Goal: Task Accomplishment & Management: Complete application form

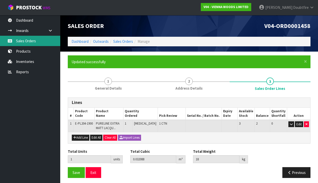
click at [26, 41] on link "Sales Orders" at bounding box center [30, 41] width 60 height 10
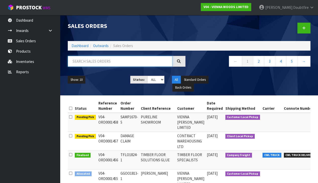
click at [86, 59] on input "text" at bounding box center [120, 61] width 105 height 11
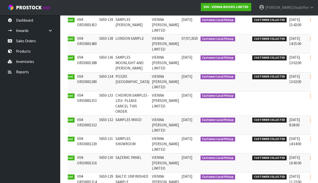
scroll to position [0, 16]
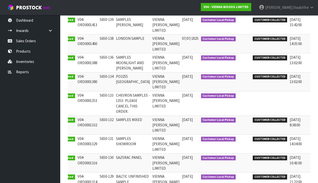
type input "S650"
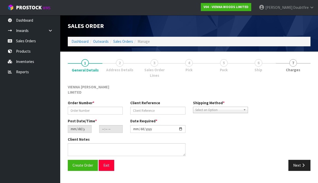
type input "S650-132"
type input "SAMPLES MIXED"
type input "[DATE]"
type input "14:19:00.000"
type input "[DATE]"
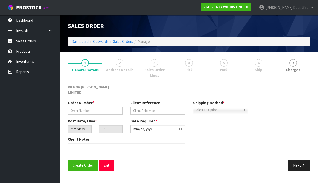
type textarea "SAMPLES MIXED"
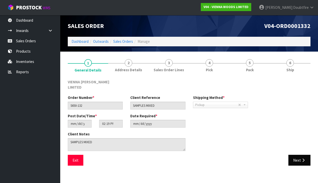
click at [296, 155] on button "Next" at bounding box center [300, 160] width 22 height 11
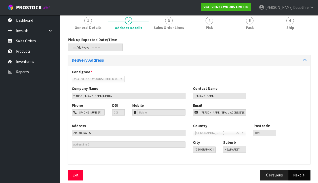
scroll to position [42, 0]
click at [300, 170] on button "Next" at bounding box center [300, 175] width 22 height 11
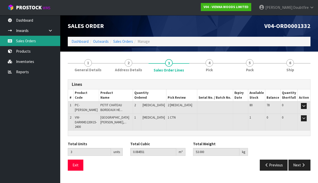
click at [28, 40] on link "Sales Orders" at bounding box center [30, 41] width 60 height 10
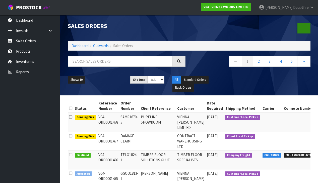
click at [305, 28] on icon at bounding box center [305, 28] width 4 height 4
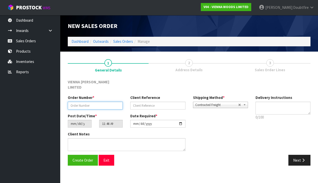
paste input "TFLO1830-1"
type input "TFLO1830-1"
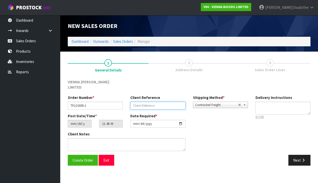
click at [161, 102] on input "text" at bounding box center [157, 106] width 55 height 8
type input "TIMBER FLOOR SOLUTIONS"
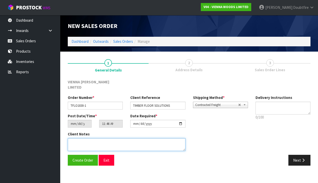
click at [98, 139] on textarea at bounding box center [127, 144] width 118 height 13
type textarea "TIMBER FLOOR SOLUTIONS"
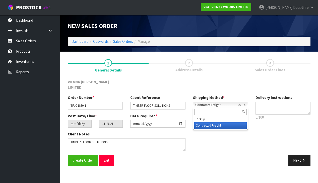
click at [199, 102] on span "Contracted Freight" at bounding box center [216, 105] width 43 height 6
click at [202, 122] on li "Contracted Freight" at bounding box center [220, 125] width 53 height 6
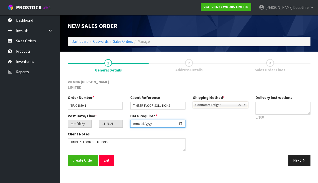
click at [134, 121] on input "[DATE]" at bounding box center [157, 124] width 55 height 8
type input "[DATE]"
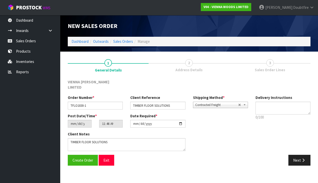
click at [124, 171] on section "New Sales Order Dashboard Outwards Sales Orders Manage New Sales Order Dashboar…" at bounding box center [159, 91] width 318 height 183
click at [80, 158] on span "Create Order" at bounding box center [83, 160] width 21 height 5
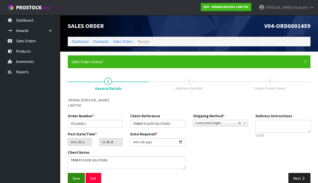
click at [78, 176] on span "Save" at bounding box center [77, 178] width 8 height 5
click at [303, 173] on button "Next" at bounding box center [300, 178] width 22 height 11
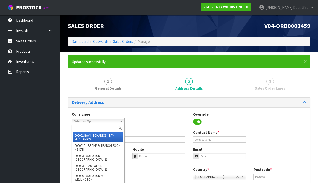
click at [85, 121] on span "Select an Option" at bounding box center [96, 121] width 44 height 6
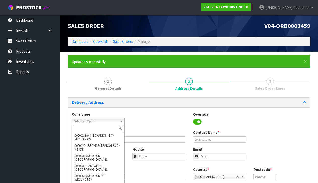
click at [169, 122] on div "Consignee 000001.BAY MECHANICS - BAY MECHANICS 000001A - BRAKE & TRANSMISSION N…" at bounding box center [189, 120] width 242 height 18
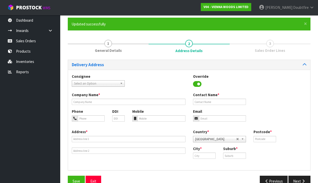
scroll to position [38, 0]
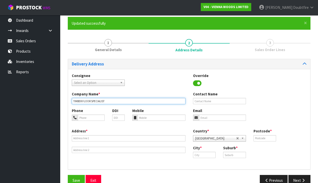
type input "TIMBER FLOOR SPECIALISTS"
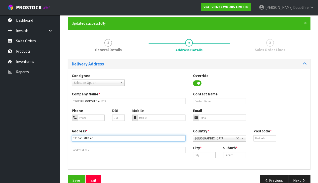
type input "[STREET_ADDRESS]"
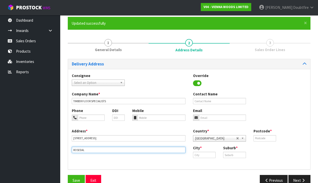
type input "ROSEDALE"
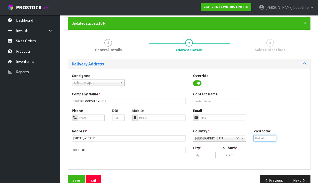
click at [270, 138] on input "text" at bounding box center [265, 138] width 23 height 6
type input "0632"
click at [203, 154] on input "text" at bounding box center [204, 155] width 23 height 6
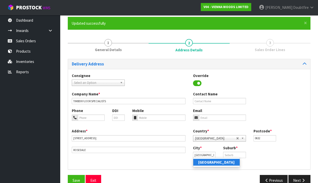
drag, startPoint x: 215, startPoint y: 161, endPoint x: 229, endPoint y: 155, distance: 14.7
click at [215, 161] on link "[GEOGRAPHIC_DATA]" at bounding box center [216, 162] width 46 height 7
type input "[GEOGRAPHIC_DATA]"
click at [236, 152] on input "text" at bounding box center [234, 155] width 23 height 6
type input "ROSEDALE"
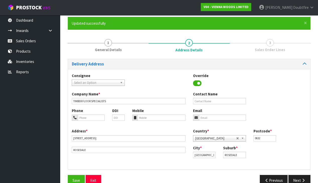
click at [189, 161] on div "Address * [STREET_ADDRESS] Country * [GEOGRAPHIC_DATA] [GEOGRAPHIC_DATA] [GEOGR…" at bounding box center [189, 146] width 242 height 37
paste input "[PERSON_NAME][EMAIL_ADDRESS][DOMAIN_NAME]"
type input "[PERSON_NAME][EMAIL_ADDRESS][DOMAIN_NAME]"
type input "[PERSON_NAME]"
click at [149, 117] on input "tel" at bounding box center [162, 117] width 48 height 6
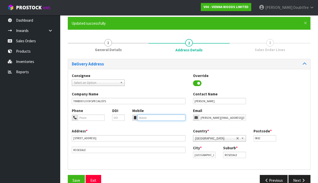
paste input "021517035"
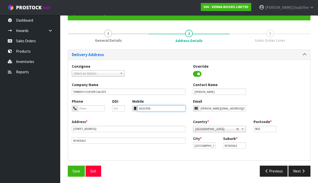
scroll to position [47, 0]
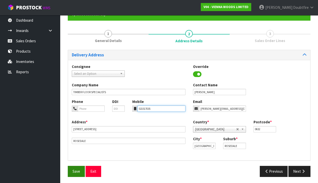
type input "021517035"
click at [76, 171] on span "Save" at bounding box center [77, 171] width 8 height 5
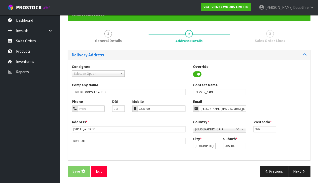
scroll to position [0, 0]
click at [79, 170] on span "Save" at bounding box center [77, 171] width 8 height 5
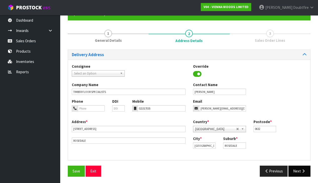
scroll to position [47, 0]
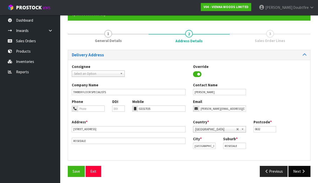
click at [304, 169] on icon "button" at bounding box center [303, 171] width 5 height 4
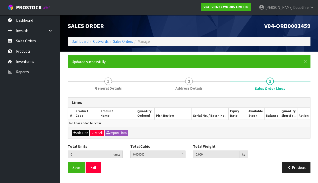
click at [80, 132] on button "Add Line" at bounding box center [81, 133] width 18 height 6
type input "0"
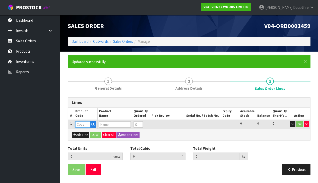
click at [81, 125] on input "text" at bounding box center [82, 124] width 15 height 6
type input "FF"
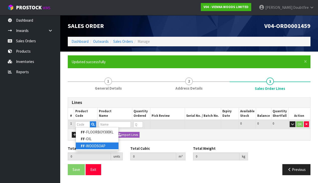
click at [99, 147] on link "FF -WOODSOAP" at bounding box center [97, 145] width 43 height 7
type input "FF-WOODSOAP"
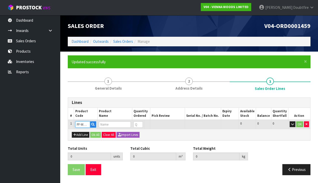
type input "0.000000"
type input "0.000"
type input "FRSTFLR WOOD FLOOR SOAP CONCENTRATE (1000ML)"
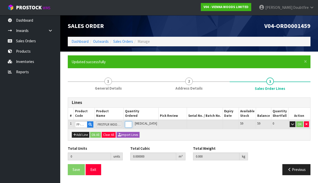
type input "1"
type input "0.010868"
type input "6.6"
click at [132, 122] on input "1" at bounding box center [128, 124] width 7 height 6
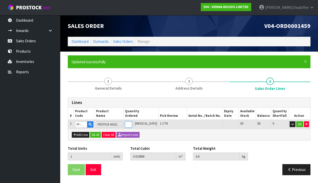
type input "2"
type input "0.021736"
type input "13.2"
click at [132, 122] on input "2" at bounding box center [128, 124] width 7 height 6
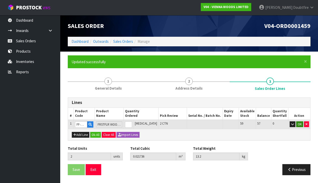
click at [300, 123] on button "OK" at bounding box center [299, 124] width 7 height 6
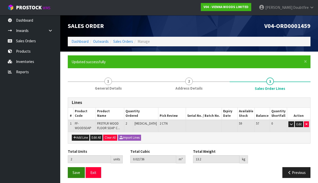
click at [75, 173] on span "Save" at bounding box center [77, 172] width 8 height 5
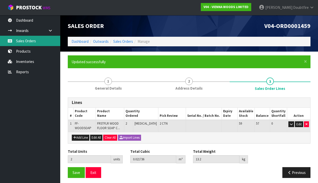
click at [27, 42] on link "Sales Orders" at bounding box center [30, 41] width 60 height 10
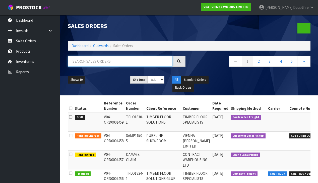
click at [88, 63] on input "text" at bounding box center [120, 61] width 105 height 11
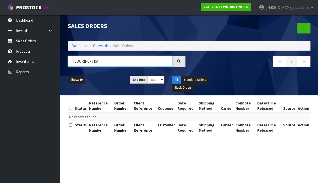
click at [89, 62] on input "FLOORINGXTRA" at bounding box center [120, 61] width 105 height 11
click at [102, 61] on input "FLOORING XTRA" at bounding box center [120, 61] width 105 height 11
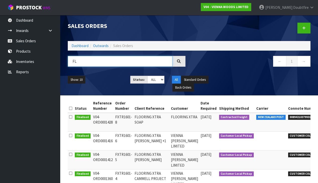
type input "F"
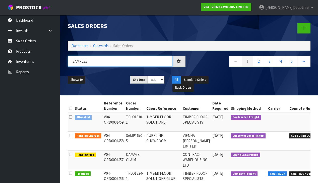
type input "SAMPLES"
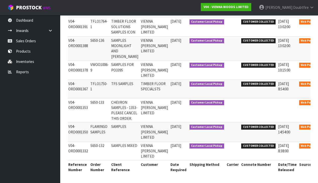
scroll to position [0, 23]
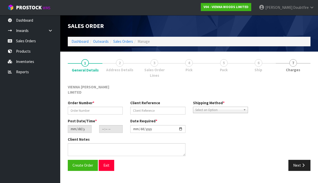
type input "S650-132"
type input "SAMPLES MIXED"
type input "[DATE]"
type input "14:19:00.000"
type input "[DATE]"
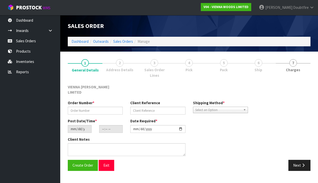
type textarea "SAMPLES MIXED"
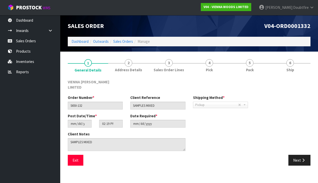
click at [301, 159] on div "Exit Next" at bounding box center [189, 162] width 251 height 15
click at [301, 157] on button "Next" at bounding box center [300, 160] width 22 height 11
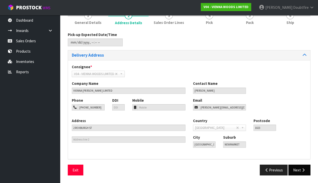
scroll to position [46, 0]
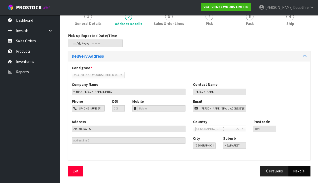
click at [299, 168] on button "Next" at bounding box center [300, 170] width 22 height 11
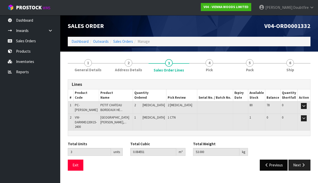
click at [276, 165] on button "Previous" at bounding box center [274, 164] width 28 height 11
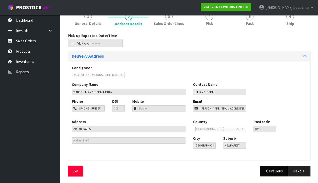
scroll to position [46, 0]
click at [272, 171] on button "Previous" at bounding box center [274, 171] width 28 height 11
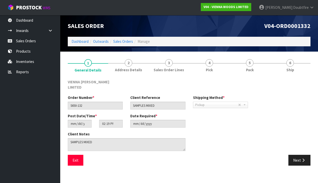
scroll to position [0, 0]
click at [76, 155] on button "Exit" at bounding box center [76, 160] width 16 height 11
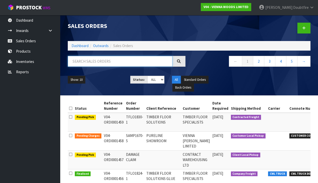
click at [98, 63] on input "text" at bounding box center [120, 61] width 105 height 11
type input "SAMPLES"
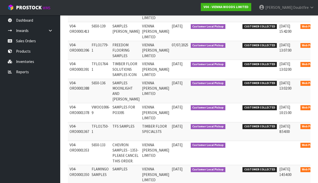
scroll to position [0, 23]
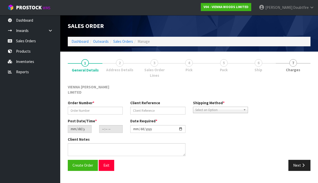
type input "VWOO1006-9"
type input "SAMPLES FOR PO3395"
type input "[DATE]"
type input "09:40:00.000"
type input "[DATE]"
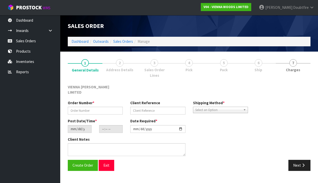
type textarea "PO3395"
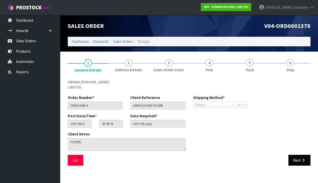
click at [305, 158] on icon "button" at bounding box center [303, 160] width 5 height 4
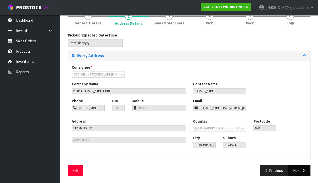
scroll to position [46, 0]
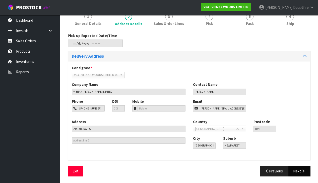
click at [299, 170] on button "Next" at bounding box center [300, 170] width 22 height 11
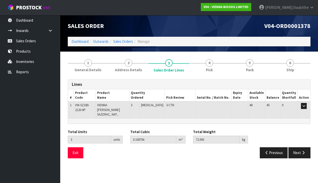
scroll to position [0, 0]
click at [74, 147] on button "Exit" at bounding box center [76, 152] width 16 height 11
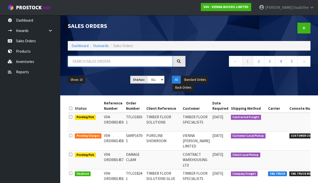
click at [91, 63] on input "text" at bounding box center [120, 61] width 105 height 11
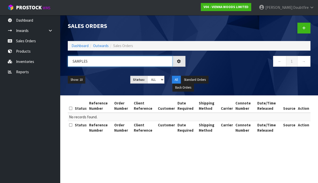
type input "SAMPLES"
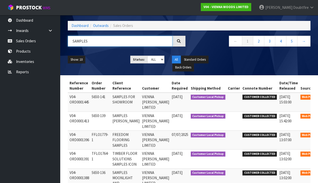
scroll to position [0, 23]
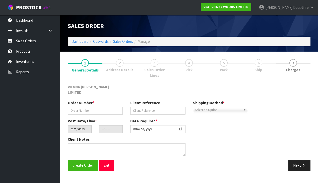
type input "FFLO1779-1"
type input "FREEDOM FLOORING SAMPLES"
type input "[DATE]"
type input "09:32:00.000"
type input "[DATE]"
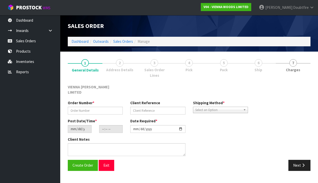
type textarea "SAMPLES FOR SHOWROOM COLLECTION IS [DATE] 12PM, BY [PERSON_NAME] FROM ROADRUNNER"
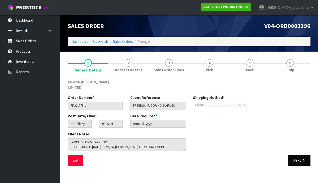
click at [299, 155] on button "Next" at bounding box center [300, 160] width 22 height 11
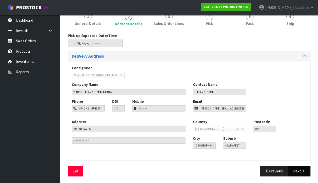
scroll to position [46, 0]
click at [301, 169] on button "Next" at bounding box center [300, 171] width 22 height 11
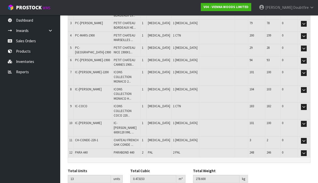
scroll to position [106, 0]
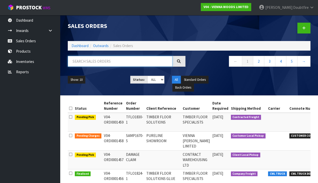
click at [83, 62] on input "text" at bounding box center [120, 61] width 105 height 11
type input "SAMPLES"
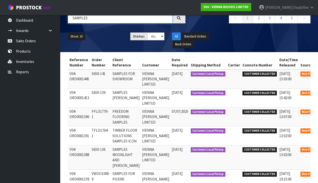
scroll to position [0, 23]
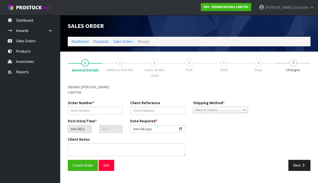
type input "S650-139"
type input "SAMPLES [PERSON_NAME]"
type input "[DATE]"
type input "15:41:00.000"
type input "[DATE]"
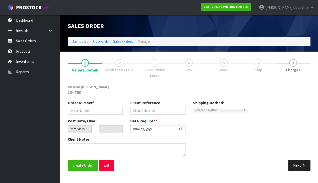
type textarea "CLAR WEST FRID SAMPLES"
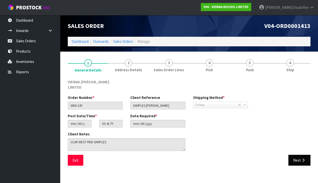
click at [298, 156] on button "Next" at bounding box center [300, 160] width 22 height 11
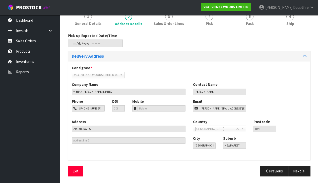
scroll to position [46, 0]
click at [76, 171] on button "Exit" at bounding box center [76, 171] width 16 height 11
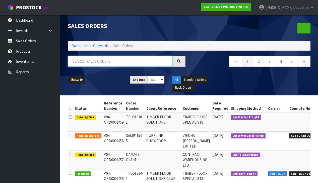
click at [91, 63] on input "text" at bounding box center [120, 61] width 105 height 11
type input "SAMPLES"
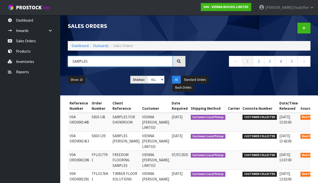
scroll to position [0, 23]
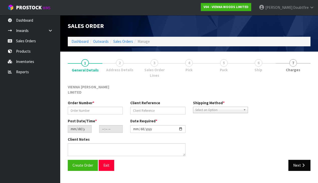
type input "S650-141"
type input "SAMPLES FOR SHOWROOM"
type input "[DATE]"
type input "13:25:00.000"
type input "[DATE]"
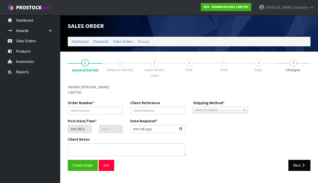
type textarea "SHOWROOM AND CUSTOMER"
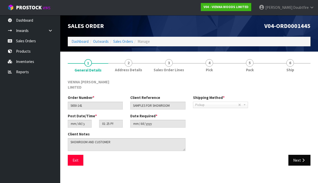
click at [301, 155] on button "Next" at bounding box center [300, 160] width 22 height 11
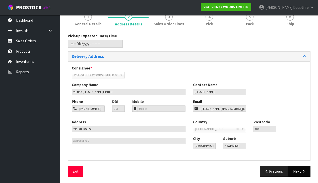
click at [299, 169] on button "Next" at bounding box center [300, 171] width 22 height 11
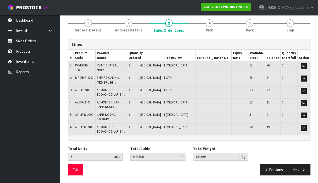
scroll to position [31, 0]
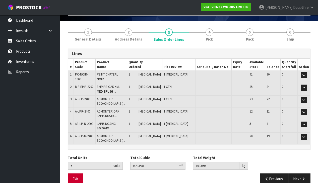
click at [74, 173] on button "Exit" at bounding box center [76, 178] width 16 height 11
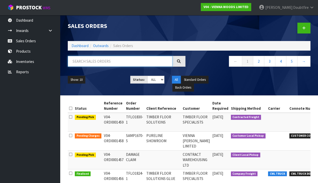
click at [88, 63] on input "text" at bounding box center [120, 61] width 105 height 11
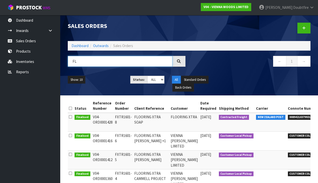
type input "F"
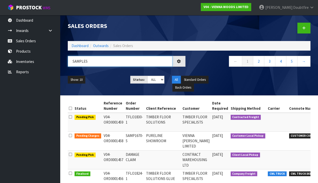
type input "SAMPLES"
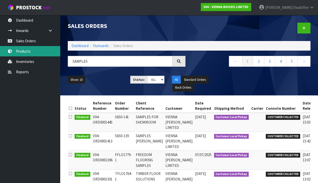
click at [16, 49] on link "Products" at bounding box center [30, 51] width 60 height 10
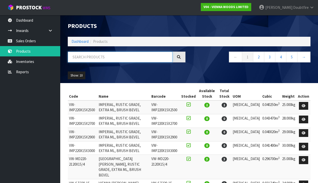
click at [83, 58] on input "text" at bounding box center [120, 57] width 105 height 11
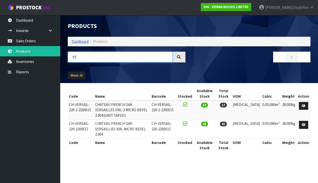
type input "V"
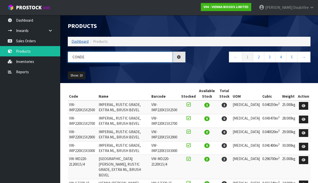
type input "CONDE"
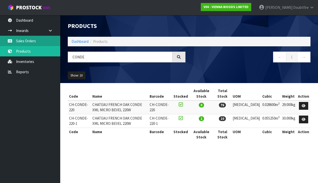
click at [21, 41] on link "Sales Orders" at bounding box center [30, 41] width 60 height 10
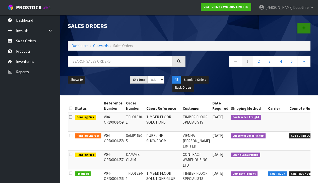
click at [306, 29] on link at bounding box center [304, 28] width 13 height 11
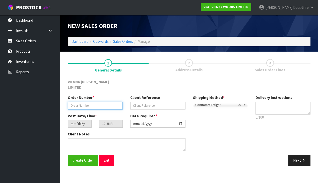
paste input "SAMP1670-6"
type input "SAMP1670-6"
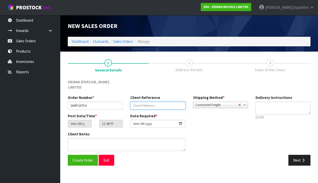
click at [142, 102] on input "text" at bounding box center [157, 106] width 55 height 8
type input "SAMPLES SHOWROOM"
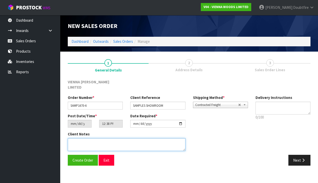
click at [100, 138] on textarea at bounding box center [127, 144] width 118 height 13
type textarea "SAMPLES SHOWROOM"
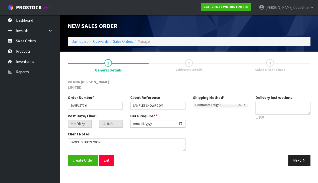
click at [211, 102] on span "Contracted Freight" at bounding box center [216, 105] width 43 height 6
click at [189, 135] on div "Client Notes" at bounding box center [126, 142] width 125 height 23
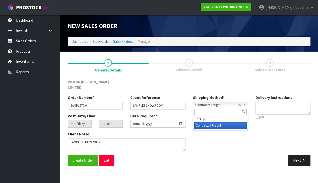
click at [204, 102] on link "Contracted Freight" at bounding box center [220, 105] width 55 height 6
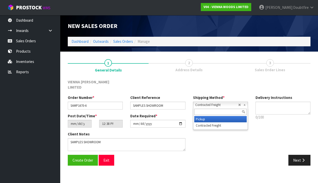
click at [203, 116] on li "Pickup" at bounding box center [220, 119] width 53 height 6
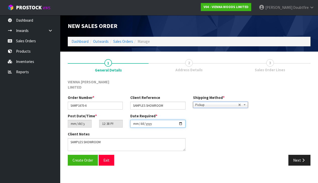
click at [136, 122] on input "[DATE]" at bounding box center [157, 124] width 55 height 8
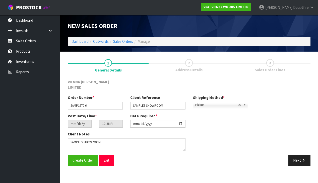
click at [121, 162] on div "Create Order Exit Next" at bounding box center [189, 162] width 251 height 15
click at [82, 156] on button "Create Order" at bounding box center [83, 160] width 30 height 11
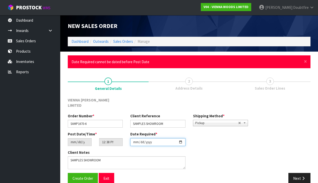
click at [135, 139] on input "[DATE]" at bounding box center [157, 142] width 55 height 8
type input "[DATE]"
click at [122, 173] on div "Create Order Exit" at bounding box center [126, 178] width 125 height 11
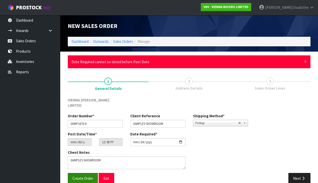
click at [81, 176] on span "Create Order" at bounding box center [83, 178] width 21 height 5
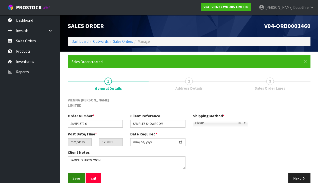
click at [76, 176] on span "Save" at bounding box center [77, 178] width 8 height 5
click at [295, 175] on button "Next" at bounding box center [300, 178] width 22 height 11
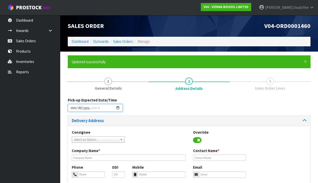
click at [73, 111] on input "datetime-local" at bounding box center [95, 108] width 55 height 8
type input "[DATE]T12:40"
drag, startPoint x: 141, startPoint y: 133, endPoint x: 132, endPoint y: 135, distance: 9.1
click at [141, 133] on div "Consignee 000001.BAY MECHANICS - BAY MECHANICS 000001A - BRAKE & TRANSMISSION N…" at bounding box center [189, 138] width 242 height 18
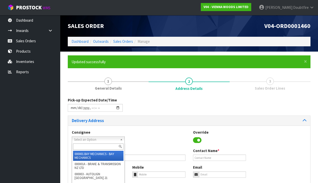
click at [100, 138] on span "Select an Option" at bounding box center [96, 139] width 44 height 6
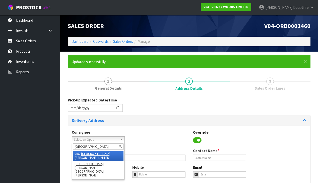
type input "[GEOGRAPHIC_DATA]"
click at [95, 153] on li "V04 - VIENNA [PERSON_NAME] LIMITED" at bounding box center [98, 156] width 51 height 10
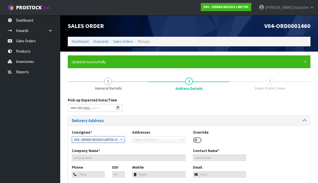
type input "VIENNA [PERSON_NAME] LIMITED"
type input "[PERSON_NAME]"
type input "[PHONE_NUMBER]"
type input "[PERSON_NAME][EMAIL_ADDRESS][DOMAIN_NAME]"
type input "2 ROXBURGH ST"
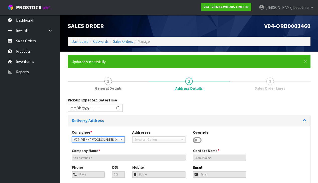
type input "1023"
type input "[GEOGRAPHIC_DATA]"
type input "NEWMARKET"
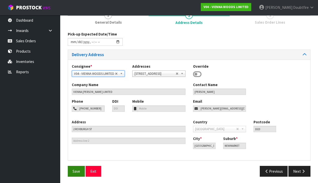
scroll to position [66, 0]
click at [79, 166] on button "Save" at bounding box center [76, 171] width 17 height 11
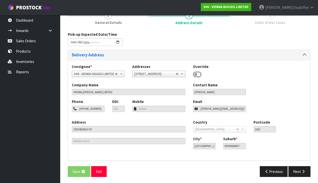
scroll to position [0, 0]
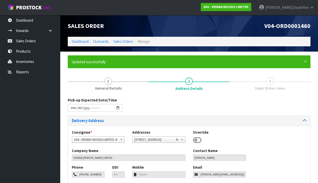
type input "[DATE]T12:40"
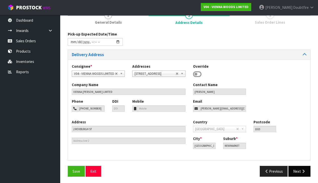
scroll to position [66, 0]
click at [305, 171] on icon "button" at bounding box center [303, 171] width 5 height 4
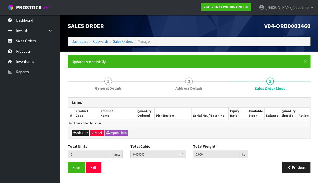
scroll to position [0, 0]
click at [80, 132] on button "Add Line" at bounding box center [81, 133] width 18 height 6
type input "0"
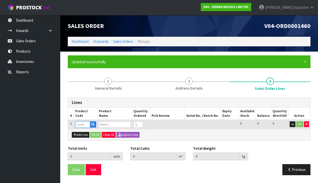
click at [81, 124] on input "text" at bounding box center [82, 124] width 15 height 6
type input "C"
click at [112, 124] on input "text" at bounding box center [115, 124] width 32 height 6
type input "C"
click at [93, 124] on icon "button" at bounding box center [92, 124] width 3 height 3
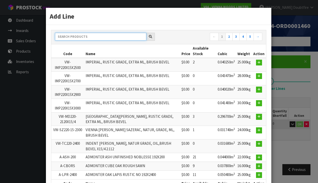
click at [91, 38] on input "text" at bounding box center [100, 37] width 91 height 8
type input "CONDE"
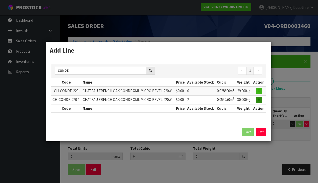
click at [259, 99] on icon "button" at bounding box center [259, 99] width 3 height 3
type input "0.000000"
type input "0.000"
type input "CH-CONDE-220-1"
type input "CHATEAU FRENCH OAK CONDE XML MICRO BEVEL 220W"
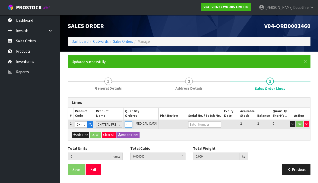
type input "1"
type input "0.05525"
type input "30"
click at [132, 121] on input "1" at bounding box center [128, 124] width 7 height 6
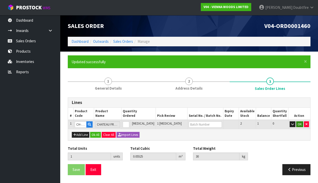
click at [301, 122] on button "OK" at bounding box center [299, 124] width 7 height 6
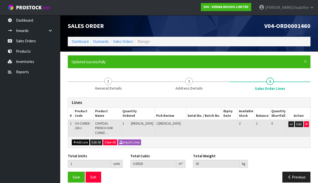
click at [77, 139] on button "Add Line" at bounding box center [81, 142] width 18 height 6
type input "0"
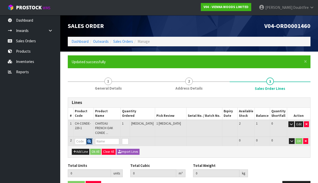
click at [92, 138] on button "button" at bounding box center [89, 141] width 6 height 7
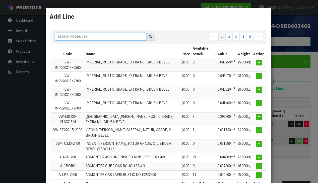
click at [100, 37] on input "text" at bounding box center [100, 37] width 91 height 8
type input "VERSAILLE"
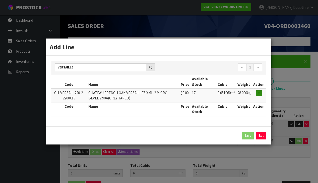
click at [260, 94] on icon "button" at bounding box center [259, 92] width 3 height 3
type input "1"
type input "0.05525"
type input "30"
type input "CH-VERSAIL-220-2-2200X15"
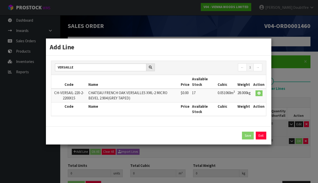
type input "CHATEAU FRENCH OAK VERSAILLES XML-2 MICRO BEVEL 2.904 (GREY TAPED)"
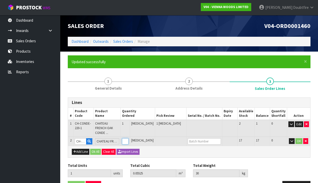
type input "1"
type input "2"
type input "0.10631"
type input "58"
click at [129, 138] on input "1" at bounding box center [125, 141] width 7 height 6
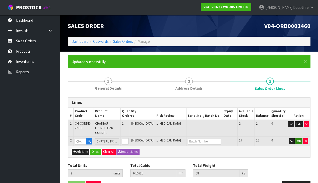
click at [299, 138] on button "OK" at bounding box center [299, 141] width 7 height 6
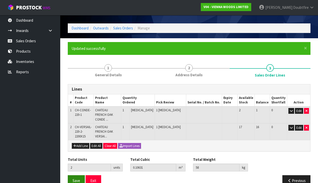
scroll to position [13, 0]
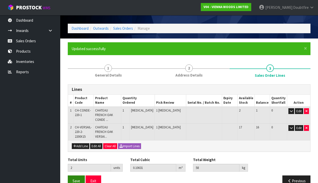
click at [76, 178] on span "Save" at bounding box center [77, 180] width 8 height 5
click at [78, 178] on span "Save" at bounding box center [77, 180] width 8 height 5
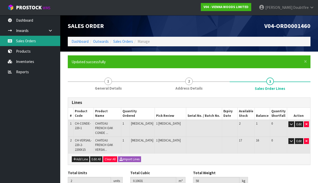
click at [28, 42] on link "Sales Orders" at bounding box center [30, 41] width 60 height 10
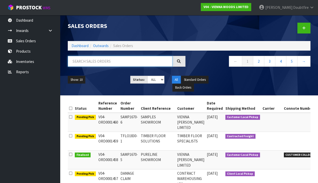
click at [88, 61] on input "text" at bounding box center [120, 61] width 105 height 11
type input "BFL"
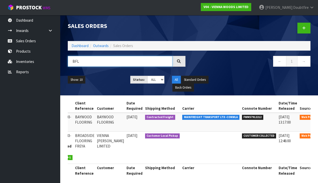
scroll to position [0, 66]
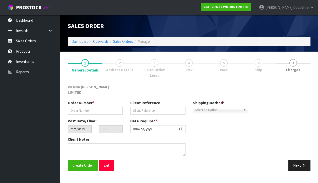
type input "BFLO1793-1"
type input "BAYWOOD FLOORING"
type input "[DATE]"
type input "13:50:00.000"
type input "[DATE]"
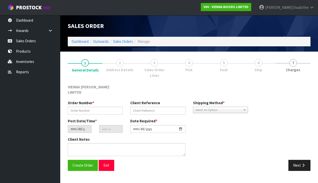
type textarea "FF- WOOD SOAP CLEANER"
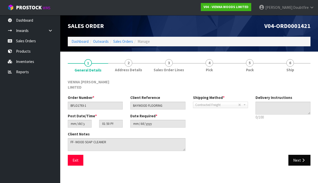
click at [294, 155] on button "Next" at bounding box center [300, 160] width 22 height 11
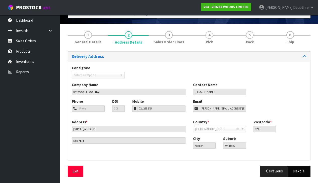
click at [297, 170] on button "Next" at bounding box center [300, 170] width 22 height 11
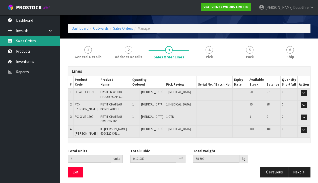
click at [27, 42] on link "Sales Orders" at bounding box center [30, 41] width 60 height 10
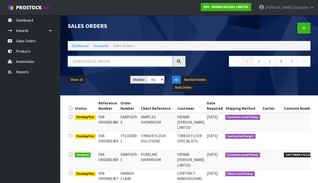
click at [78, 63] on input "text" at bounding box center [120, 61] width 105 height 11
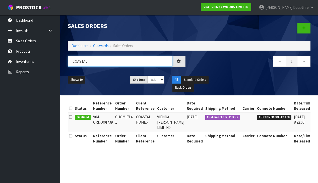
type input "COASTAL"
